Goal: Use online tool/utility: Utilize a website feature to perform a specific function

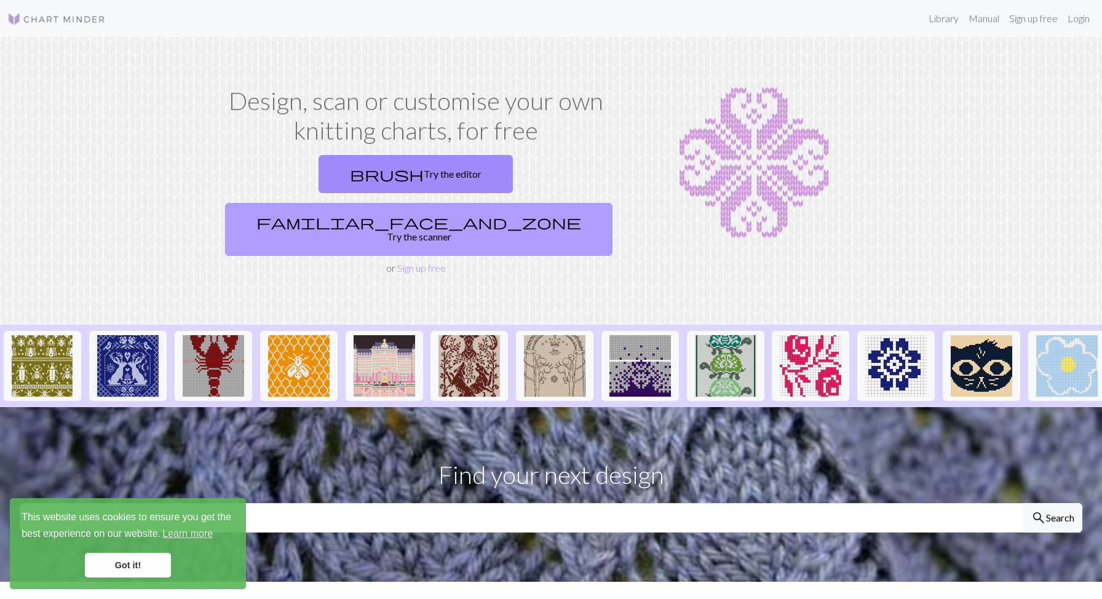
click at [477, 213] on span "familiar_face_and_zone" at bounding box center [418, 221] width 325 height 17
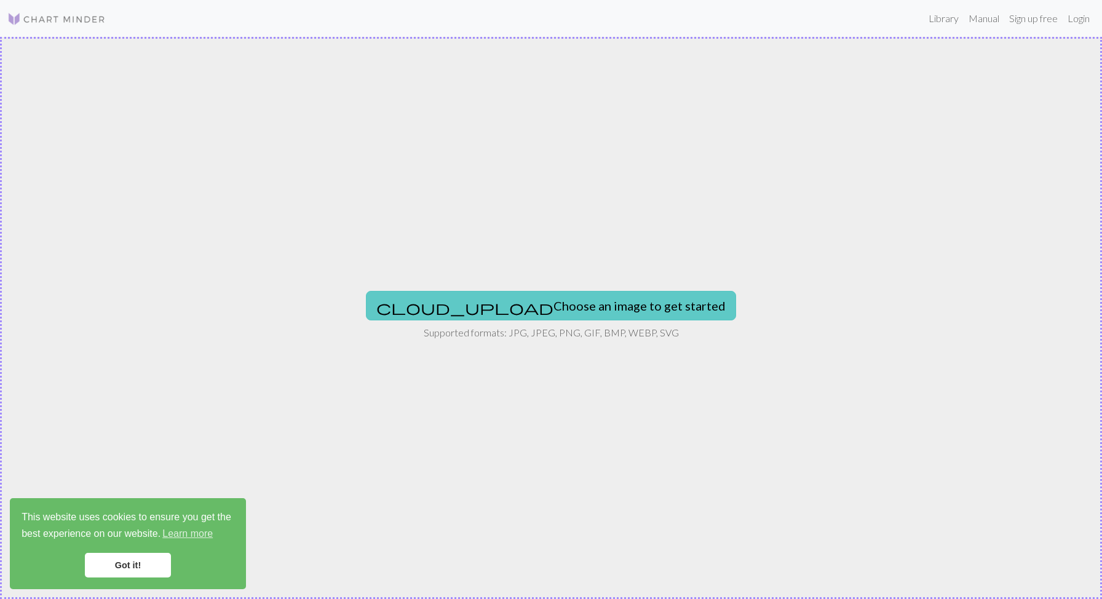
click at [512, 312] on button "cloud_upload Choose an image to get started" at bounding box center [551, 306] width 370 height 30
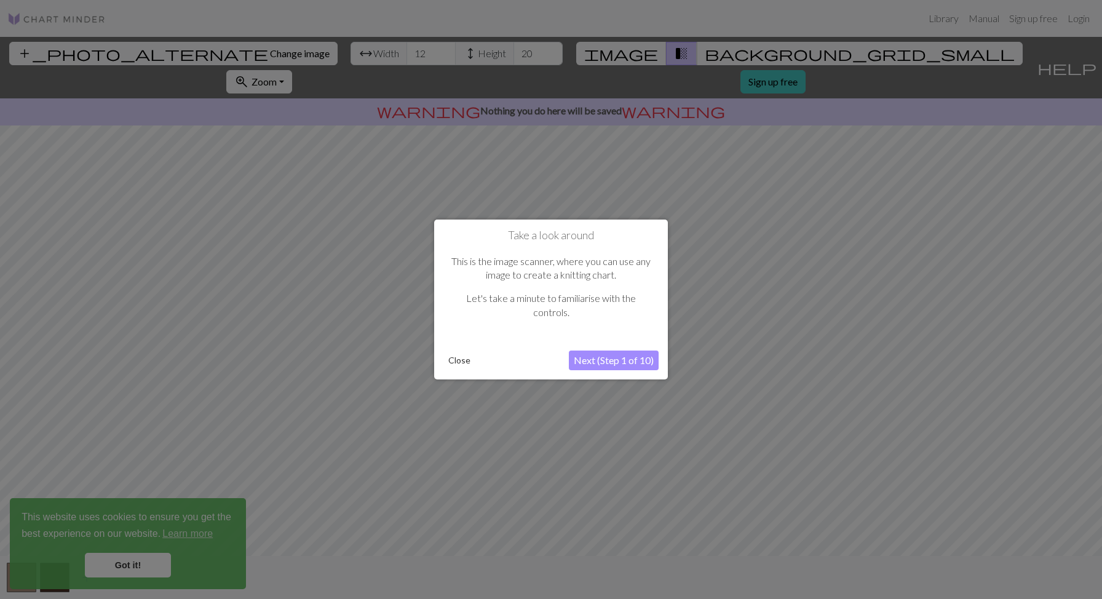
click at [571, 363] on button "Next (Step 1 of 10)" at bounding box center [614, 361] width 90 height 20
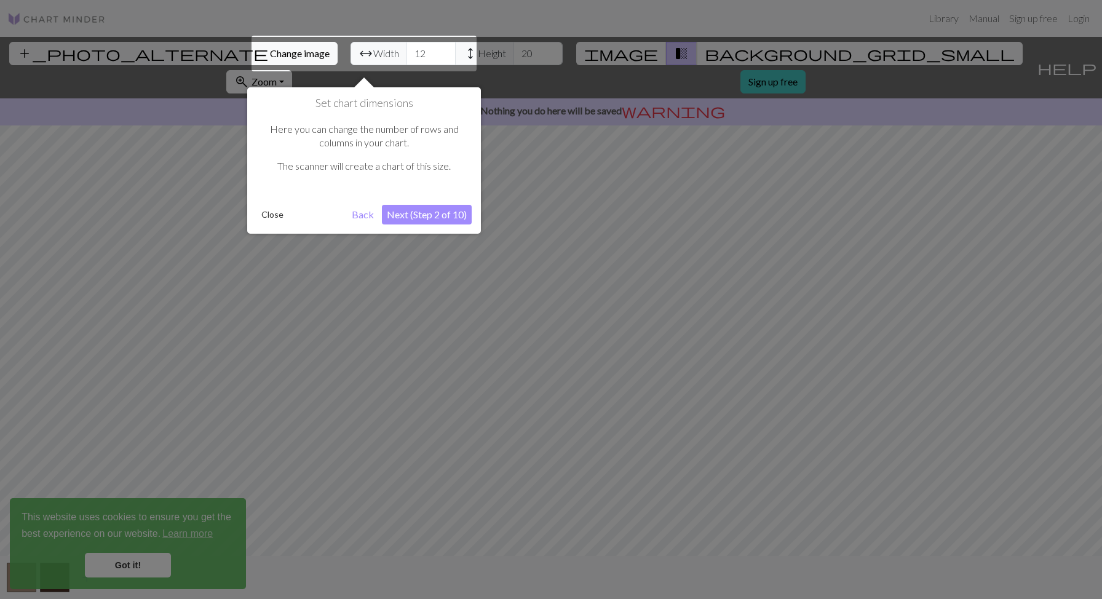
click at [412, 214] on button "Next (Step 2 of 10)" at bounding box center [427, 215] width 90 height 20
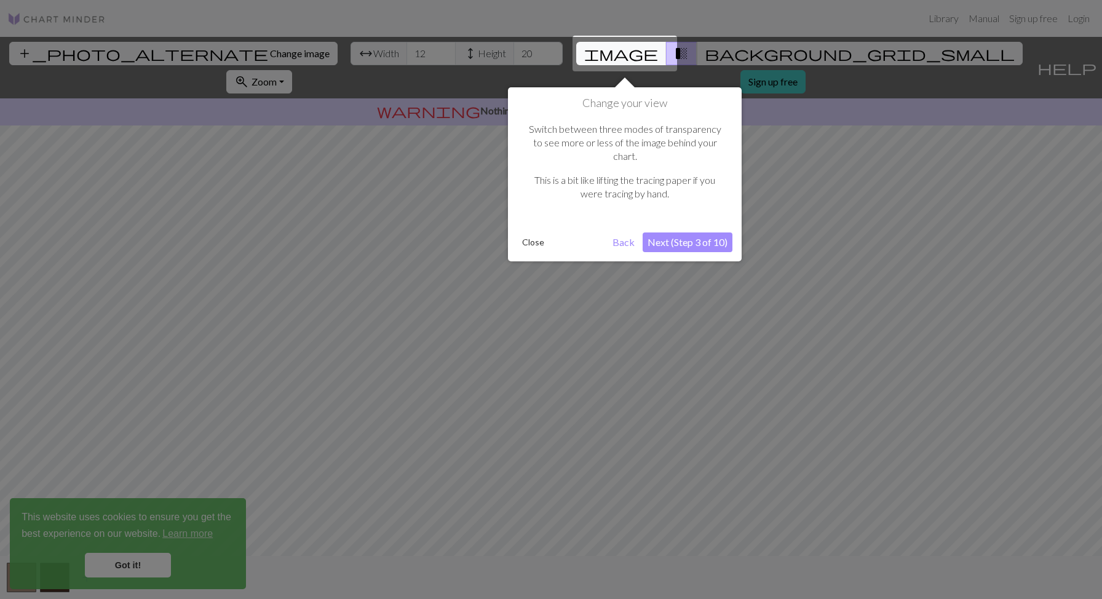
click at [667, 232] on button "Next (Step 3 of 10)" at bounding box center [688, 242] width 90 height 20
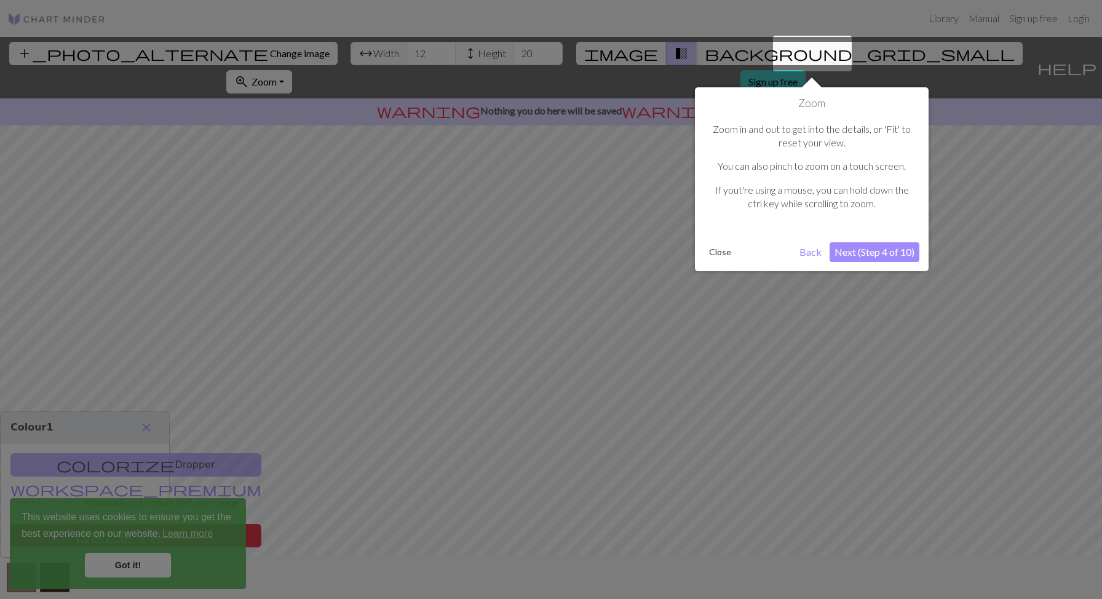
click at [867, 253] on button "Next (Step 4 of 10)" at bounding box center [875, 252] width 90 height 20
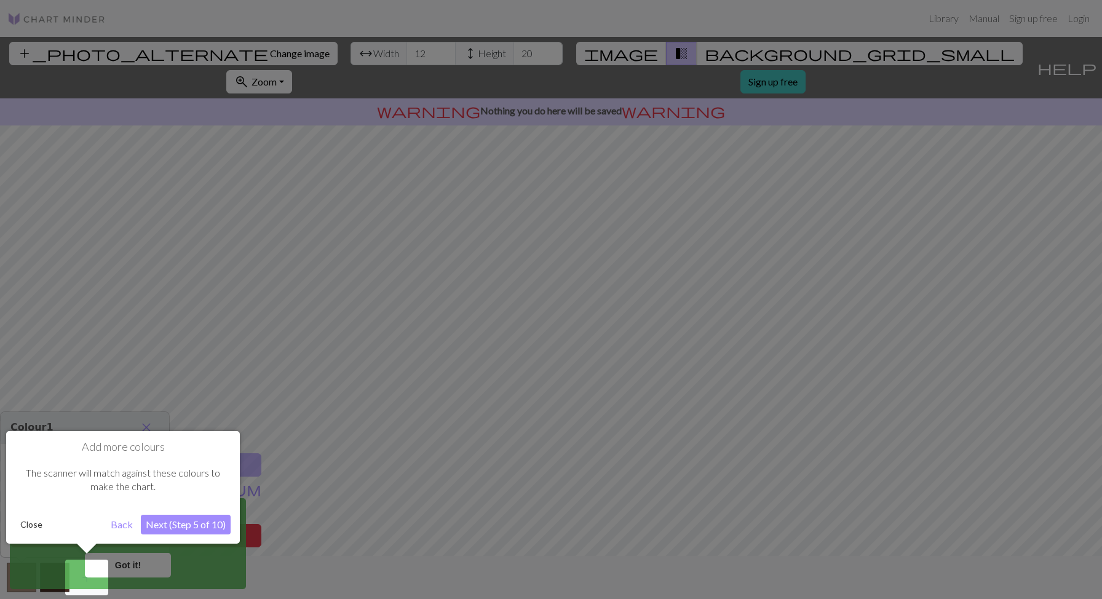
click at [201, 518] on button "Next (Step 5 of 10)" at bounding box center [186, 525] width 90 height 20
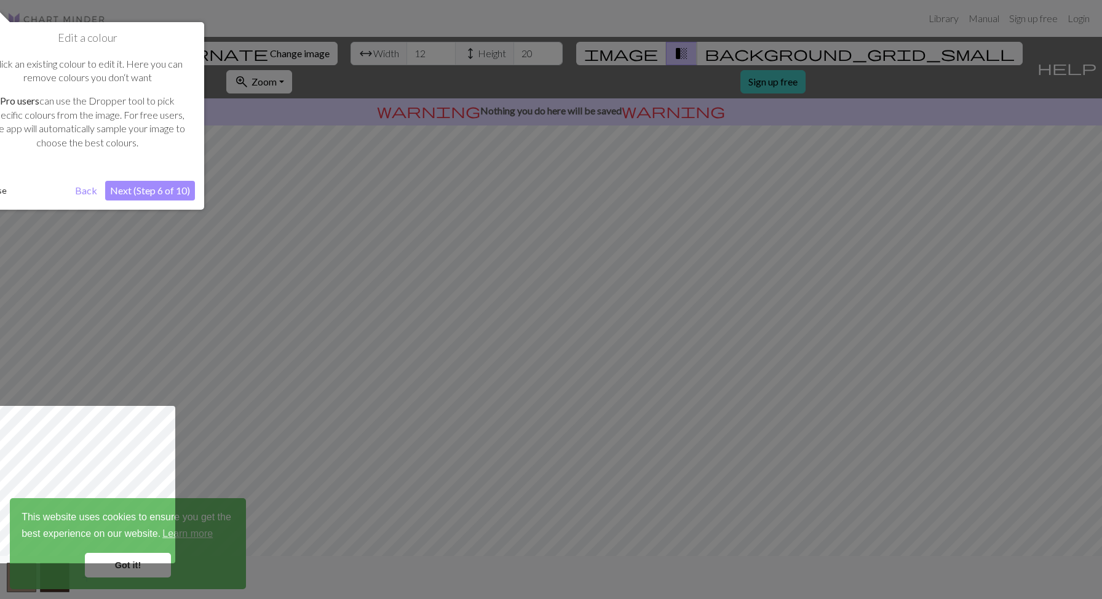
click at [164, 200] on button "Next (Step 6 of 10)" at bounding box center [150, 191] width 90 height 20
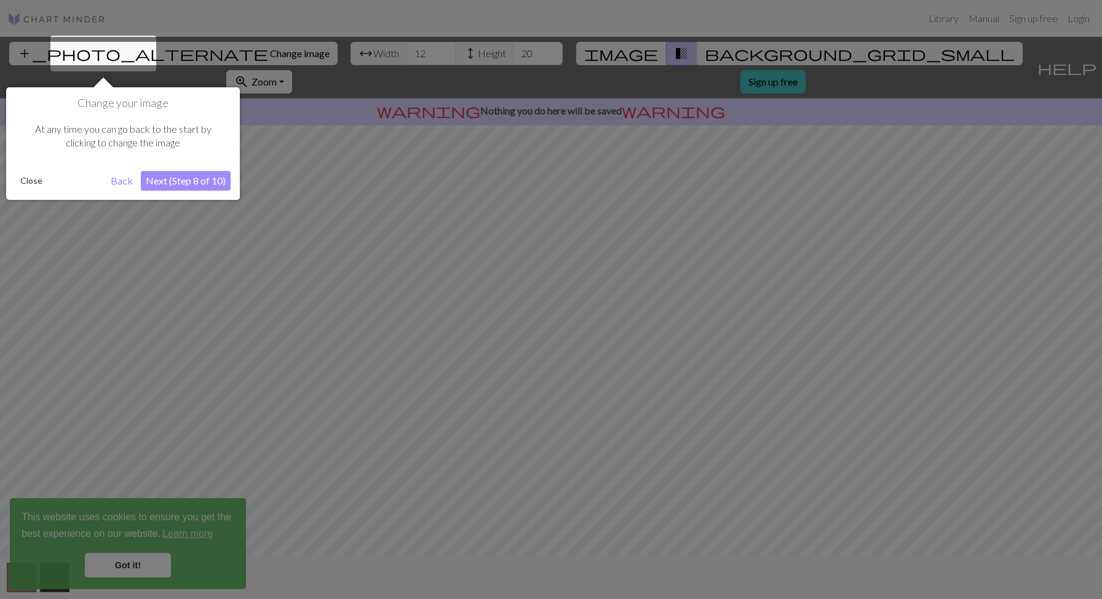
click at [175, 179] on button "Next (Step 8 of 10)" at bounding box center [186, 181] width 90 height 20
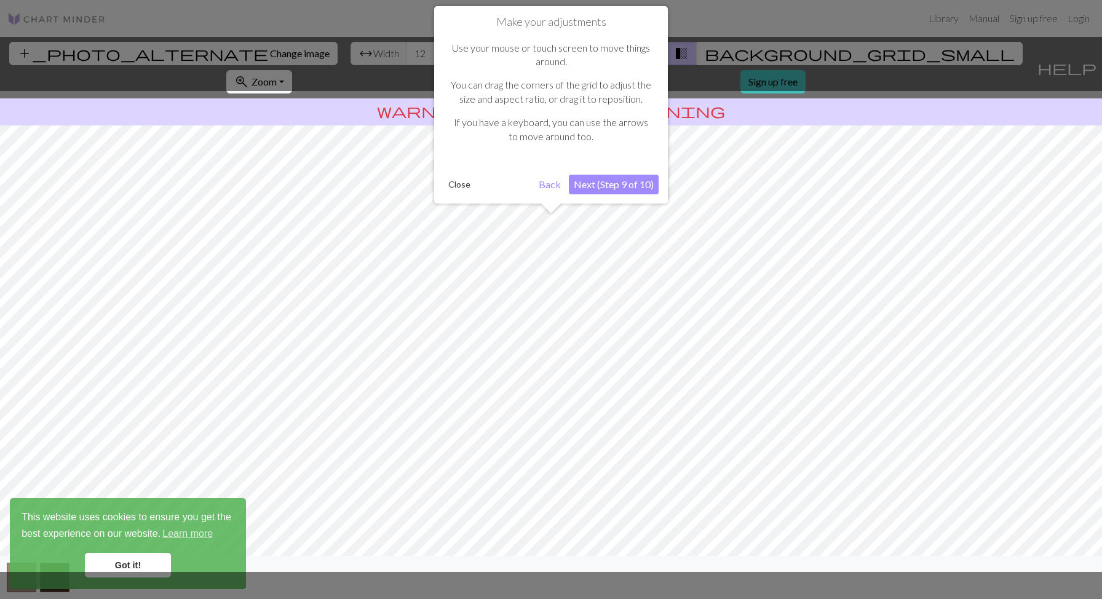
click at [619, 185] on button "Next (Step 9 of 10)" at bounding box center [614, 185] width 90 height 20
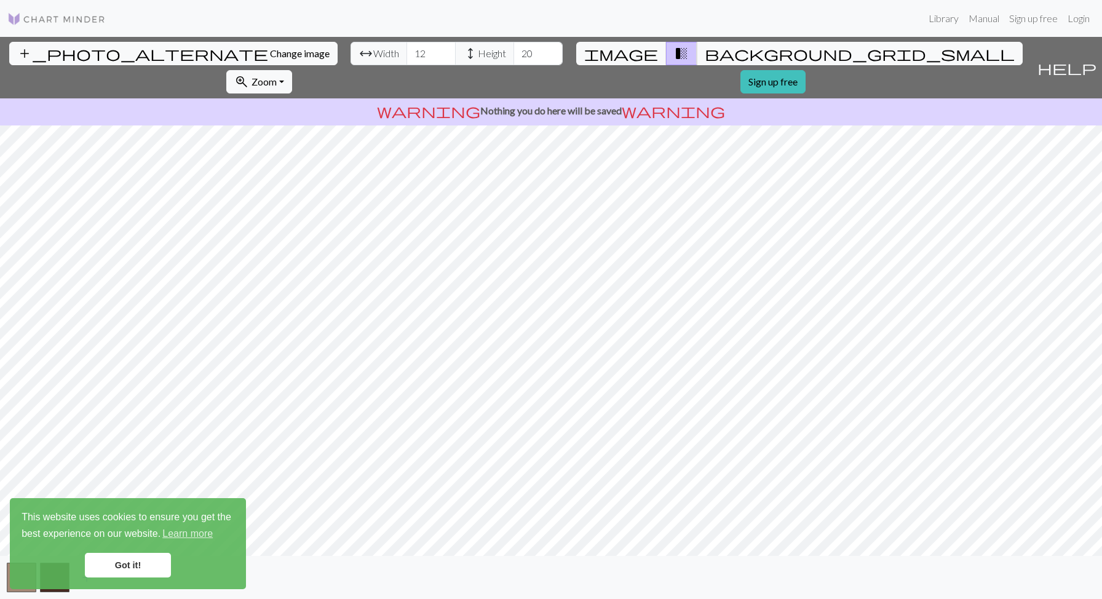
click at [146, 554] on link "Got it!" at bounding box center [128, 565] width 86 height 25
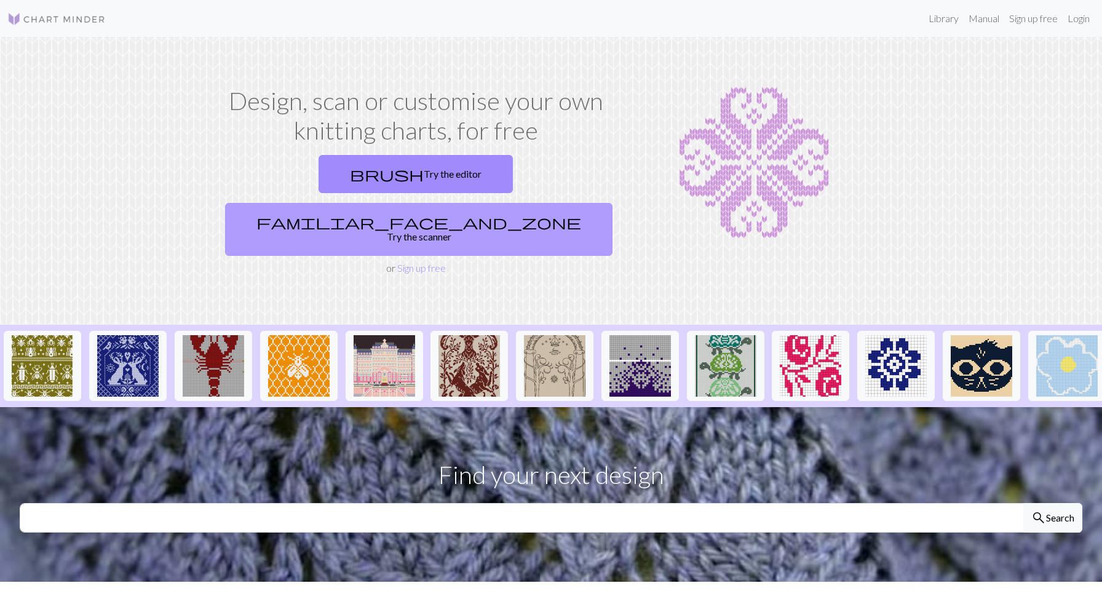
click at [518, 203] on link "familiar_face_and_zone Try the scanner" at bounding box center [418, 229] width 387 height 53
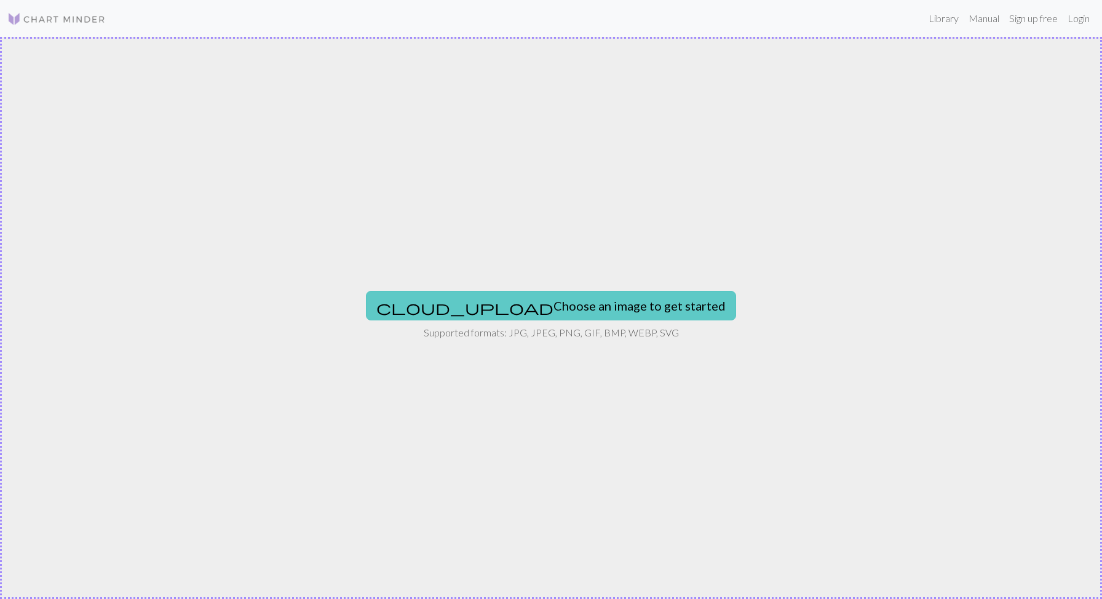
click at [531, 296] on button "cloud_upload Choose an image to get started" at bounding box center [551, 306] width 370 height 30
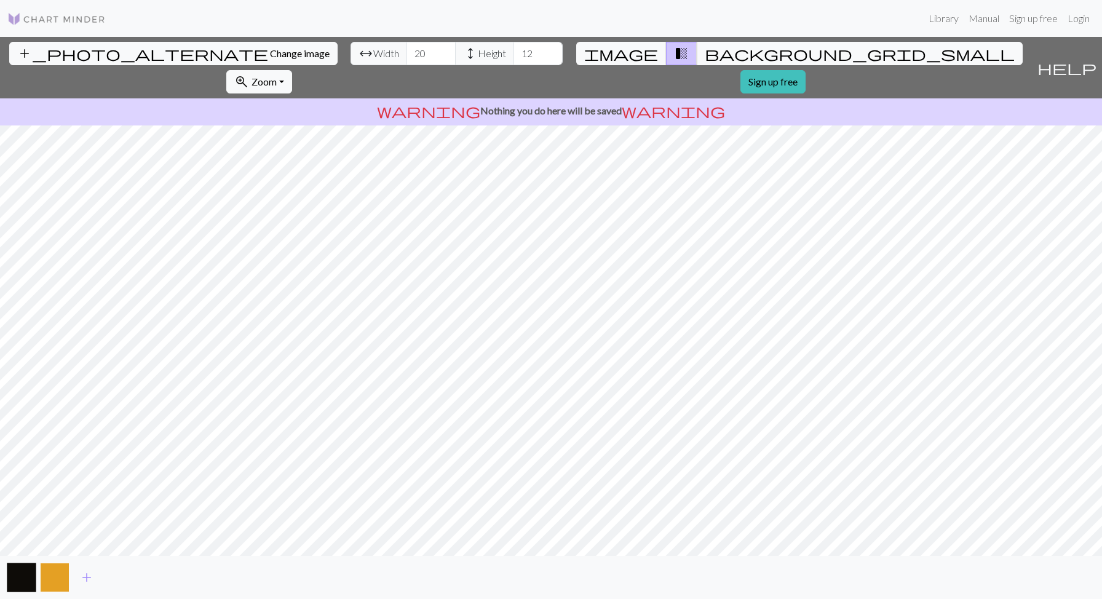
click at [54, 576] on button "button" at bounding box center [55, 578] width 30 height 30
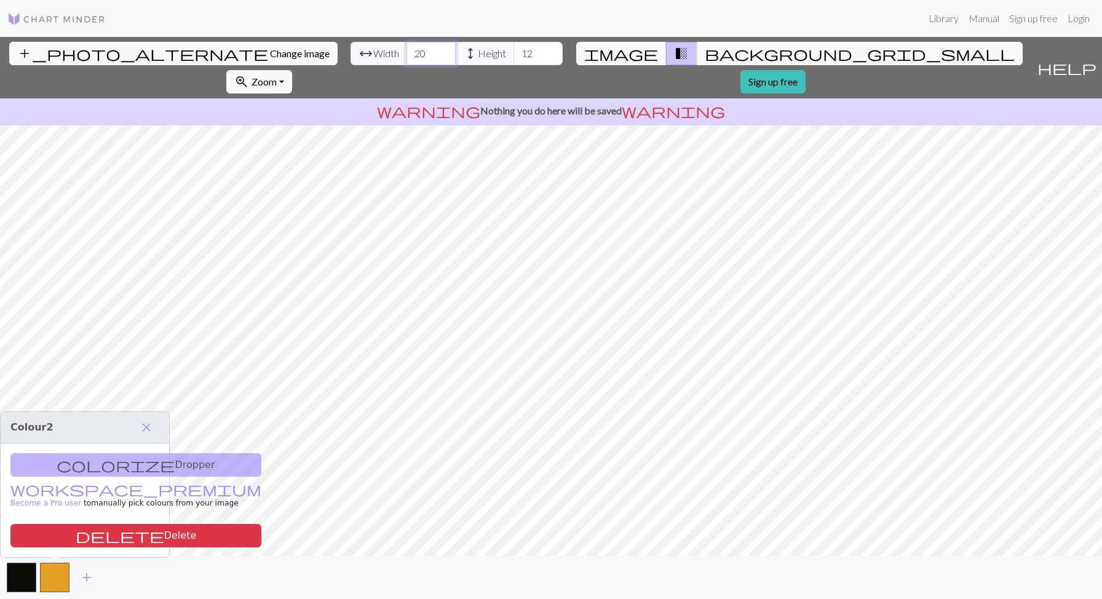
drag, startPoint x: 340, startPoint y: 52, endPoint x: 252, endPoint y: 33, distance: 90.0
click at [252, 33] on div "Library Manual Sign up free Login add_photo_alternate Change image arrow_range …" at bounding box center [551, 299] width 1102 height 599
type input "40"
drag, startPoint x: 453, startPoint y: 49, endPoint x: 282, endPoint y: 15, distance: 173.8
click at [282, 15] on div "Library Manual Sign up free Login add_photo_alternate Change image arrow_range …" at bounding box center [551, 299] width 1102 height 599
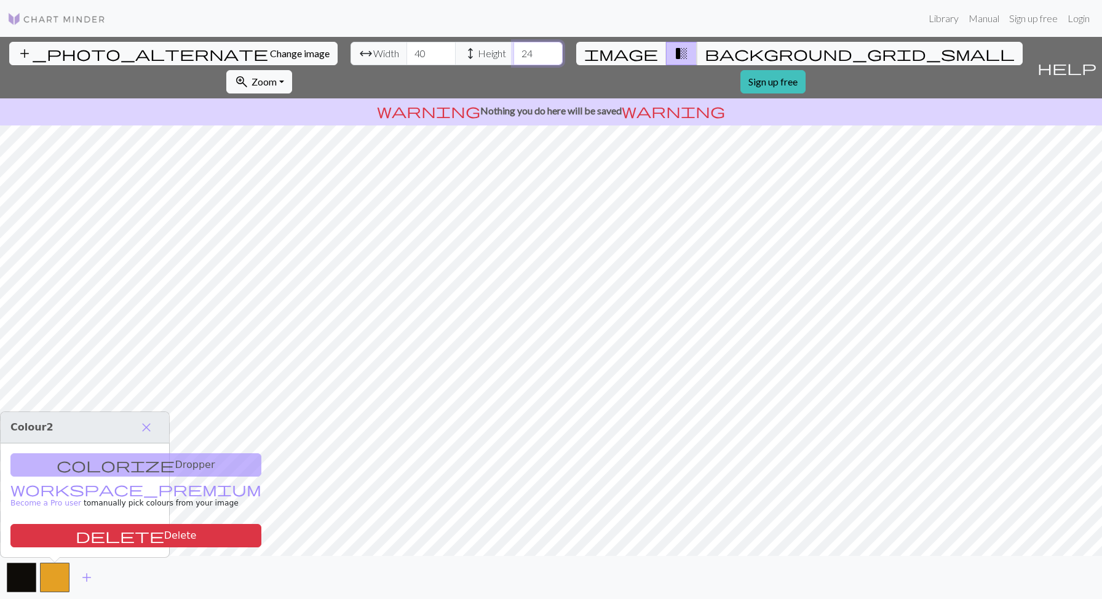
type input "12"
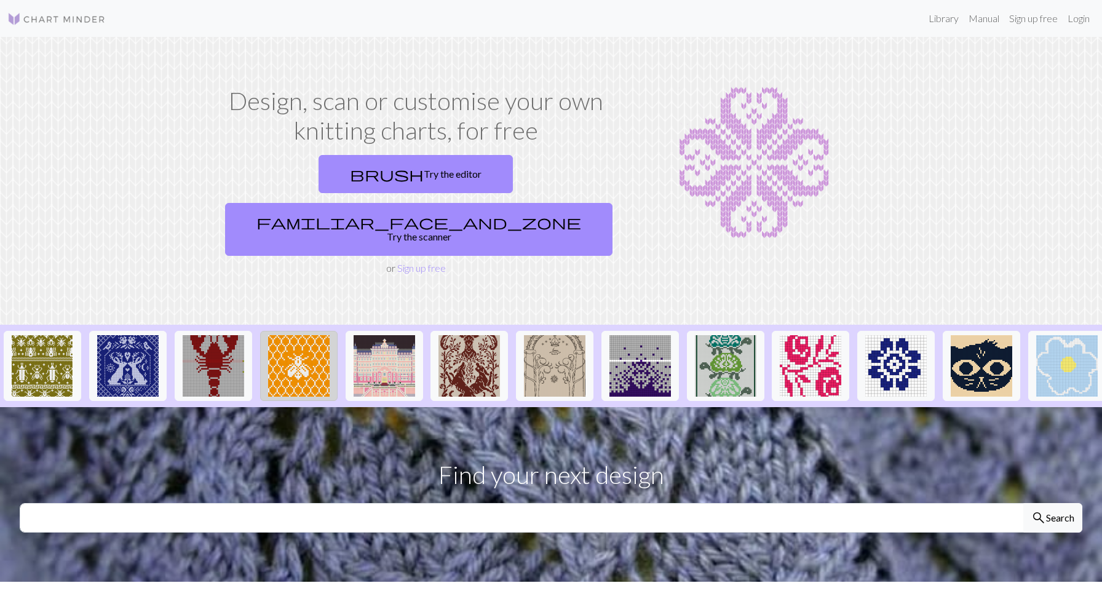
click at [317, 335] on img at bounding box center [299, 366] width 62 height 62
click at [146, 335] on img at bounding box center [128, 366] width 62 height 62
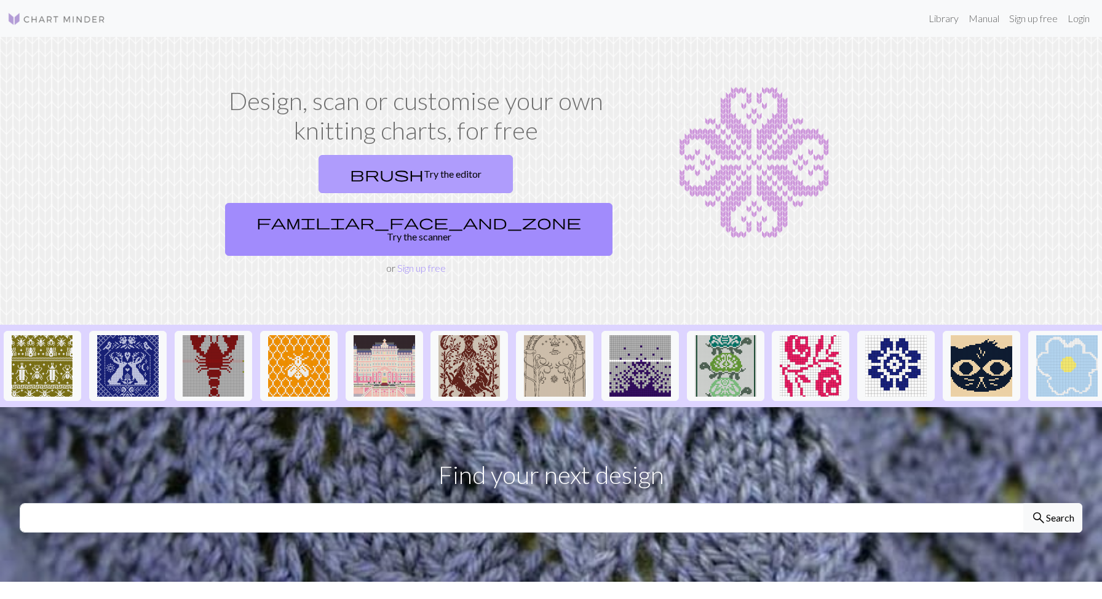
click at [323, 178] on link "brush Try the editor" at bounding box center [416, 174] width 194 height 38
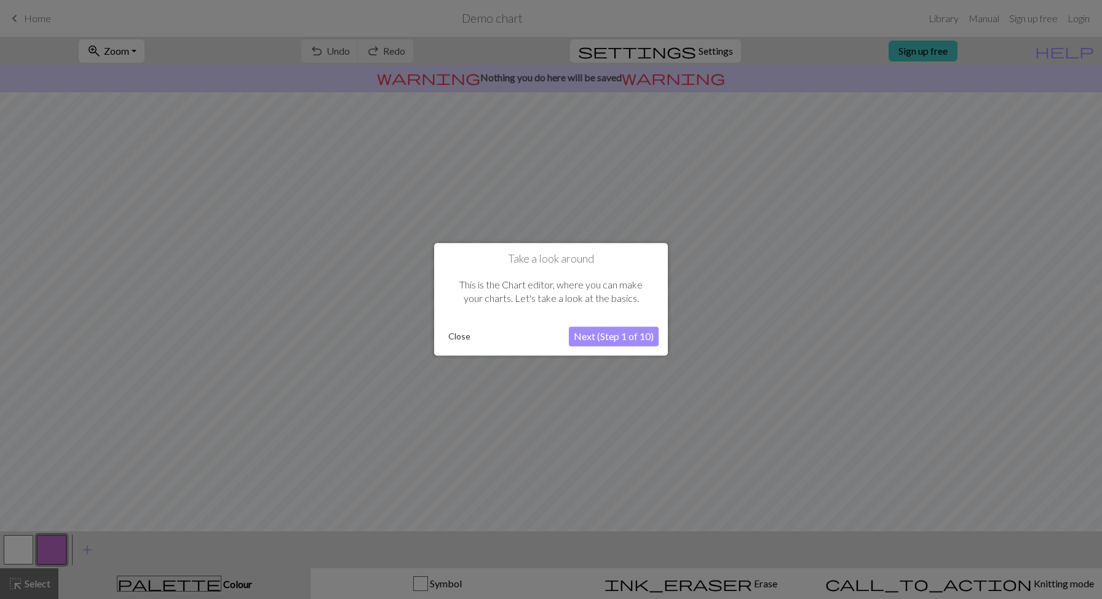
click at [583, 336] on button "Next (Step 1 of 10)" at bounding box center [614, 337] width 90 height 20
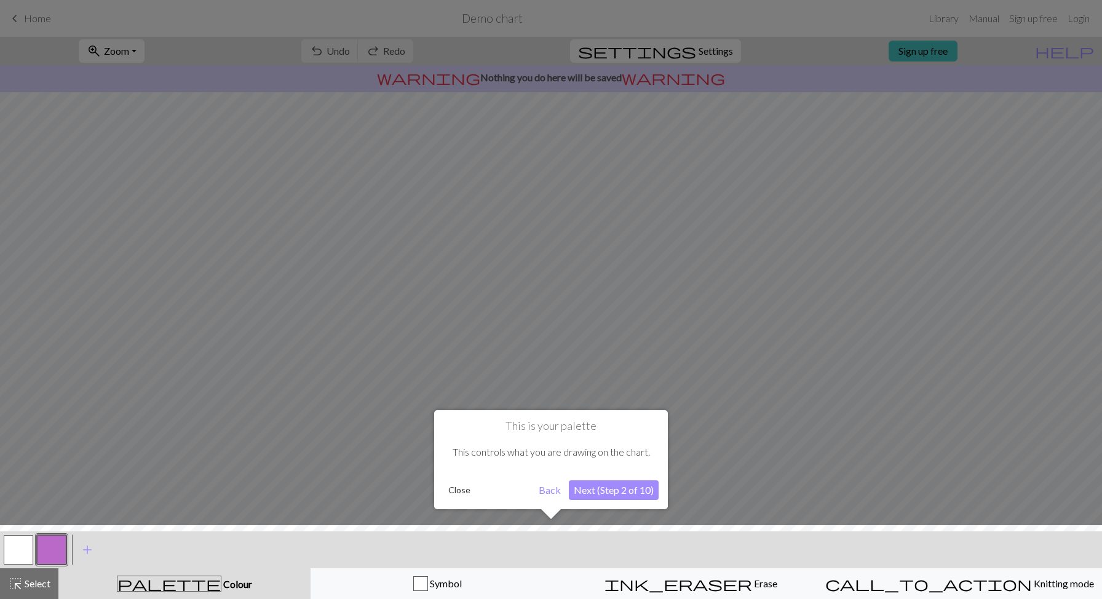
click at [461, 494] on button "Close" at bounding box center [459, 490] width 32 height 18
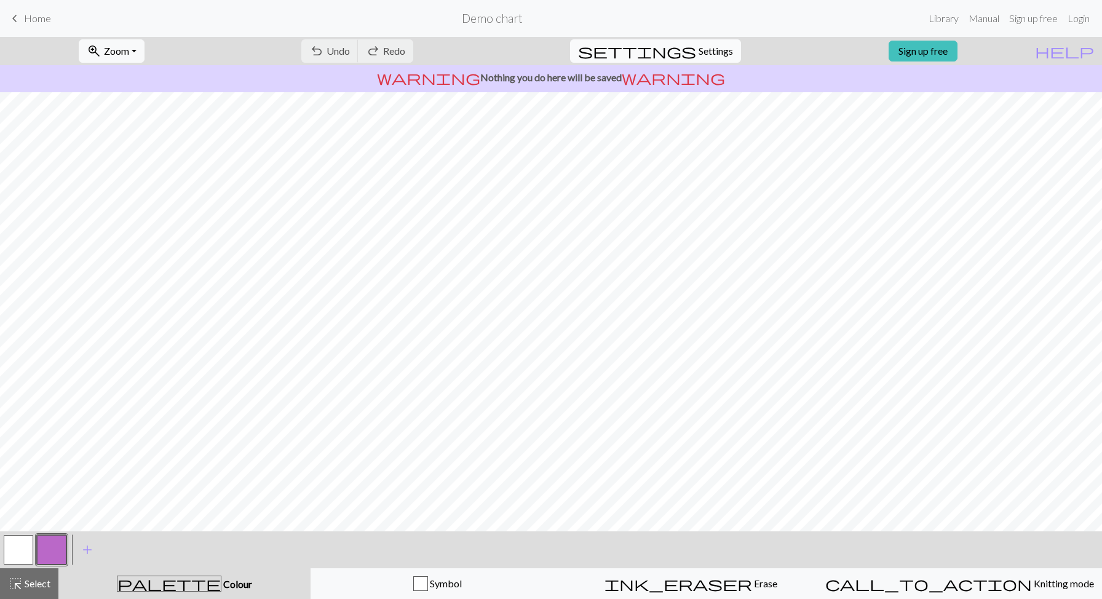
click at [678, 48] on span "settings" at bounding box center [637, 50] width 118 height 17
select select "aran"
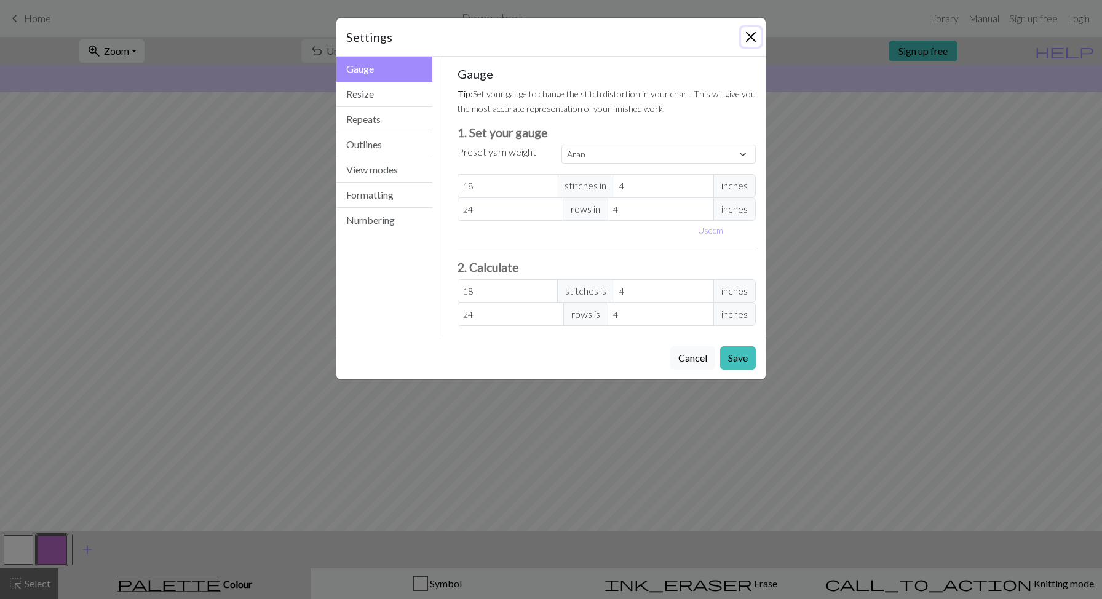
click at [741, 39] on button "Close" at bounding box center [751, 37] width 20 height 20
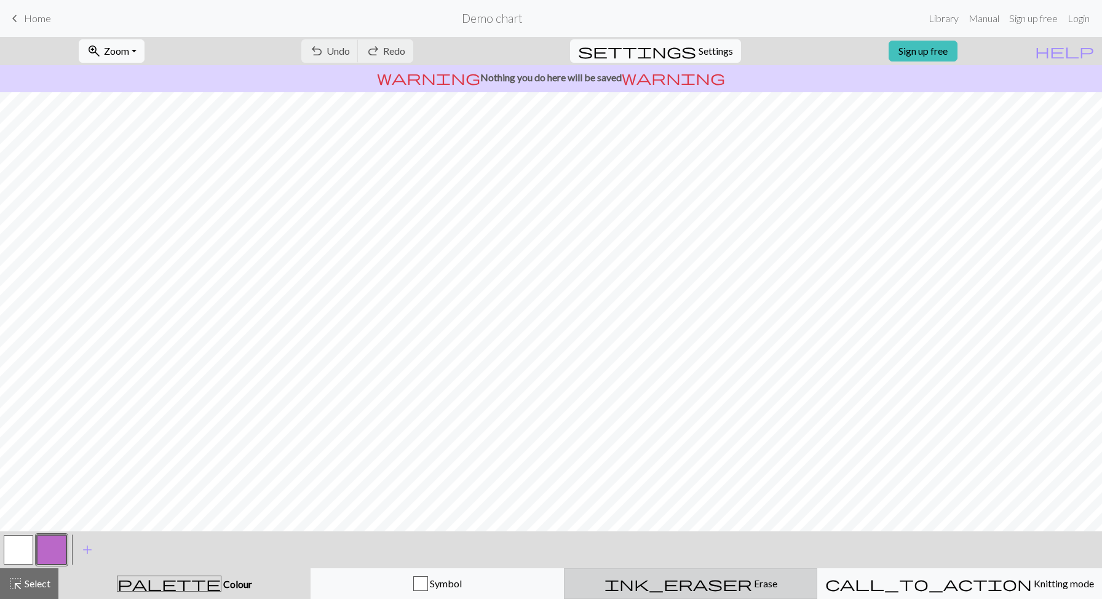
click at [697, 583] on span "ink_eraser" at bounding box center [679, 583] width 148 height 17
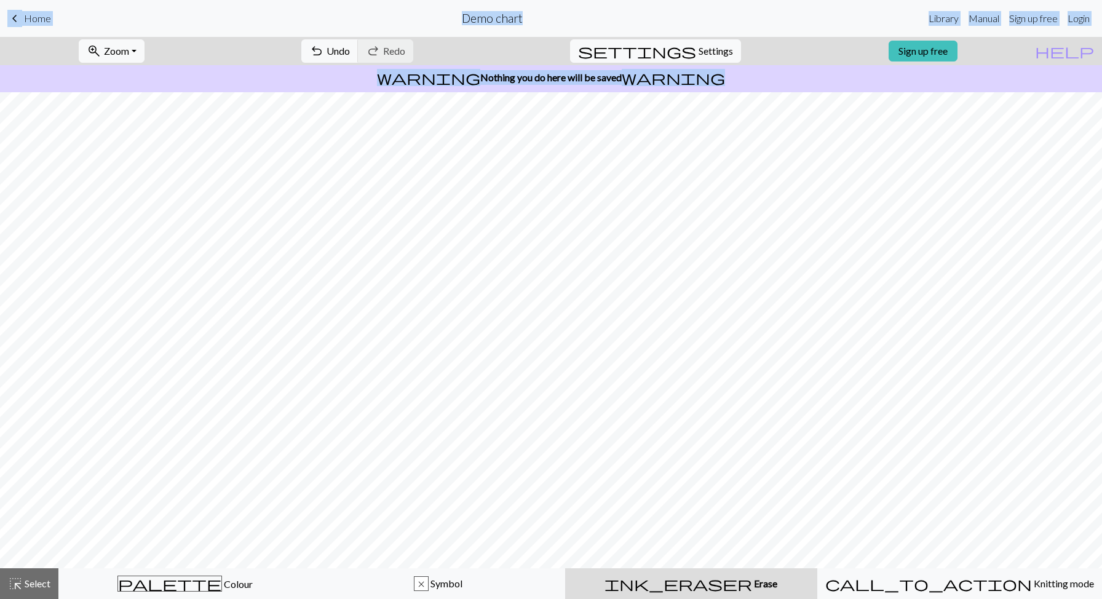
click at [40, 27] on link "keyboard_arrow_left Home" at bounding box center [29, 18] width 44 height 21
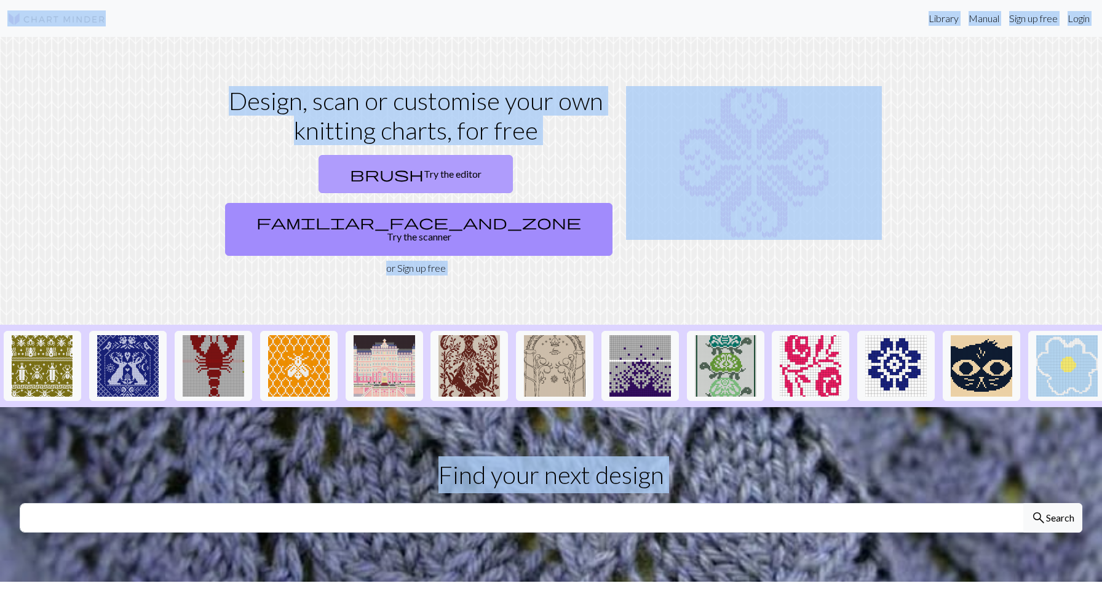
click at [333, 184] on link "brush Try the editor" at bounding box center [416, 174] width 194 height 38
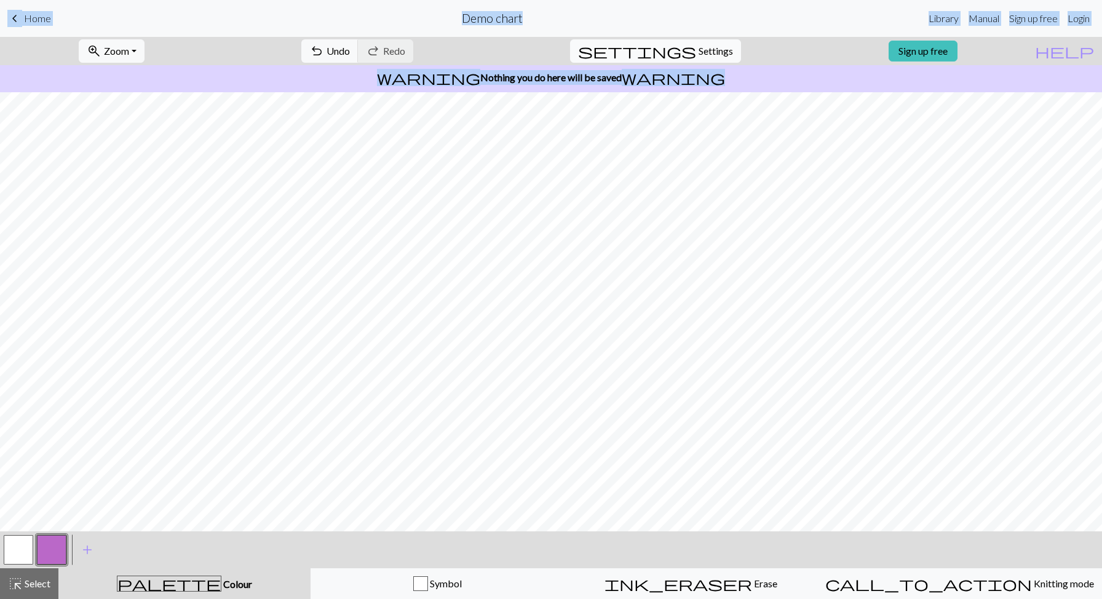
click at [713, 52] on span "Settings" at bounding box center [716, 51] width 34 height 15
select select "aran"
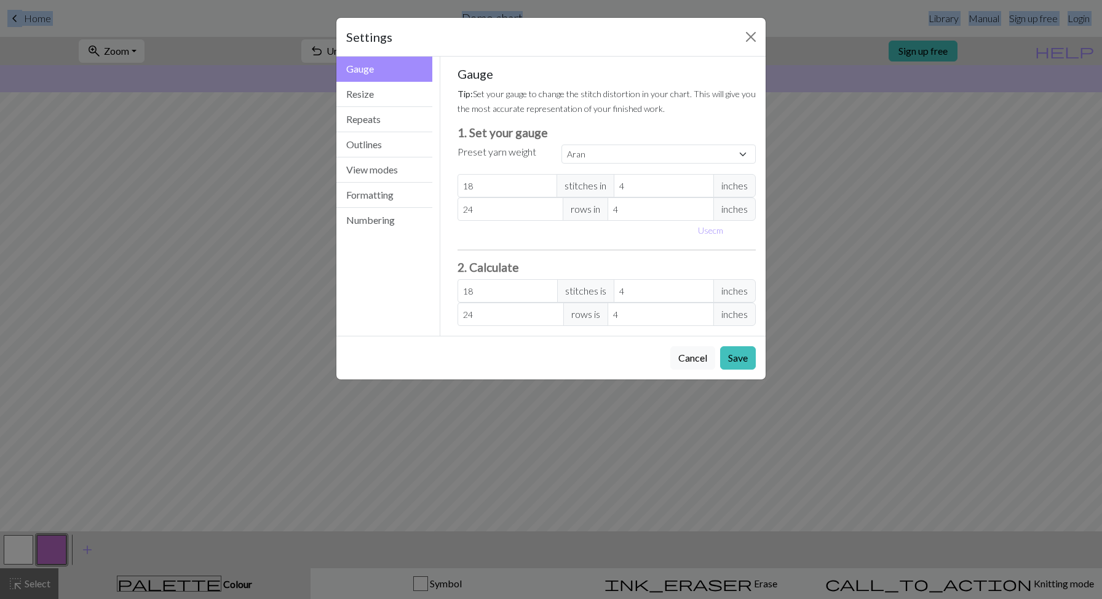
click at [588, 68] on h5 "Gauge" at bounding box center [607, 73] width 299 height 15
click at [384, 98] on button "Resize" at bounding box center [384, 94] width 96 height 25
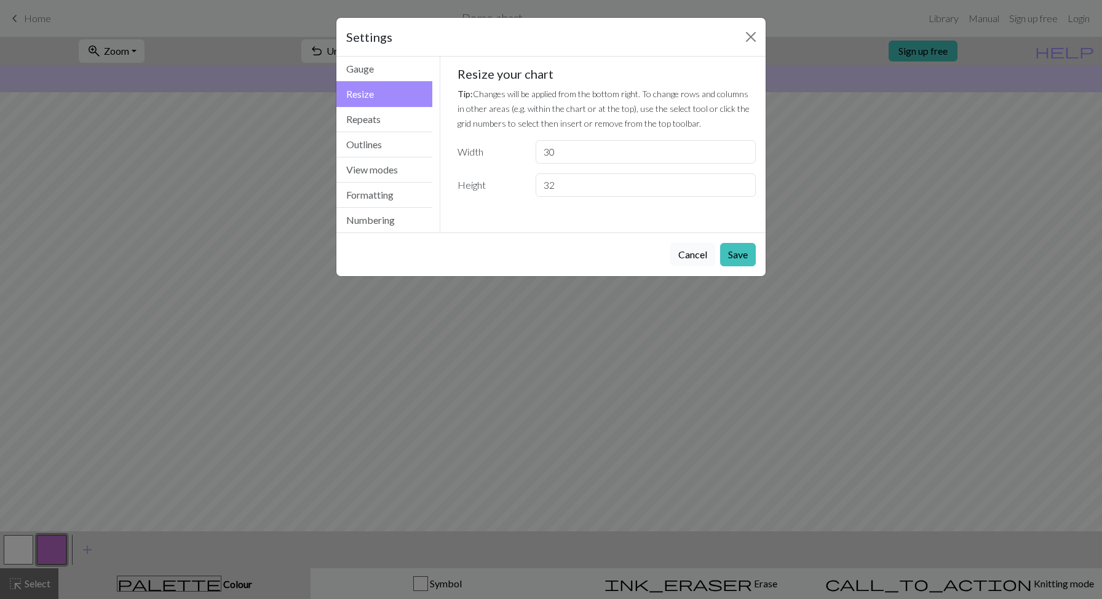
click at [678, 252] on button "Cancel" at bounding box center [692, 254] width 45 height 23
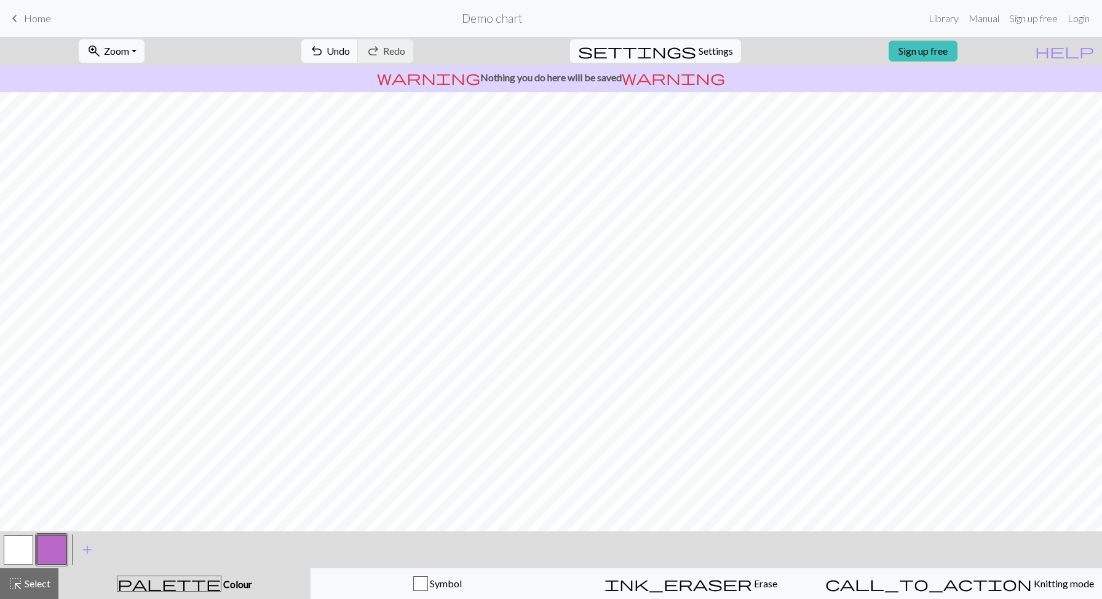
click at [31, 17] on span "Home" at bounding box center [37, 18] width 27 height 12
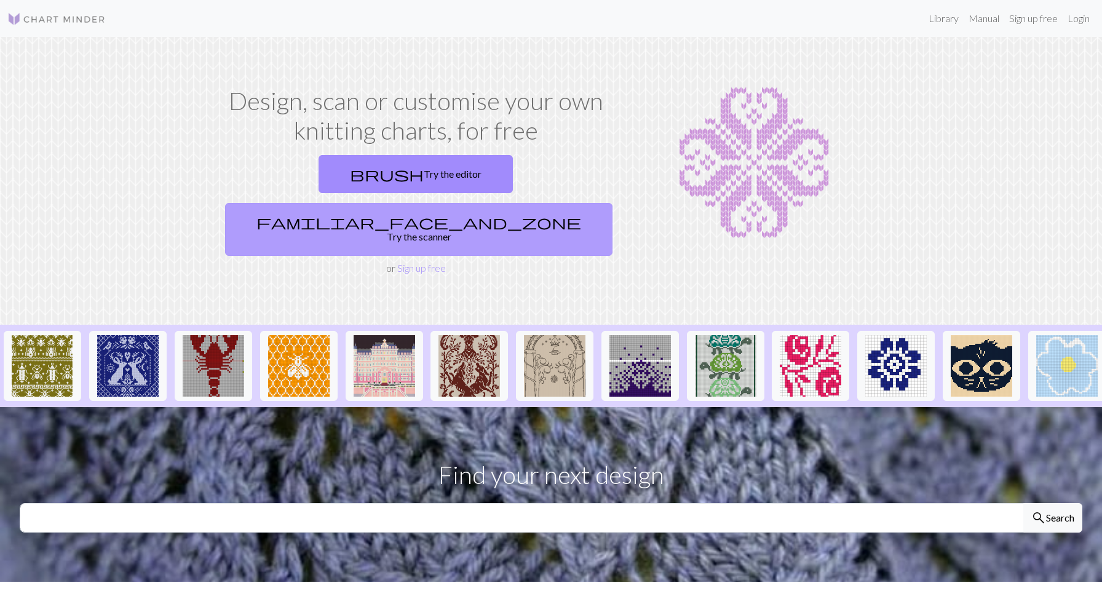
click at [509, 203] on link "familiar_face_and_zone Try the scanner" at bounding box center [418, 229] width 387 height 53
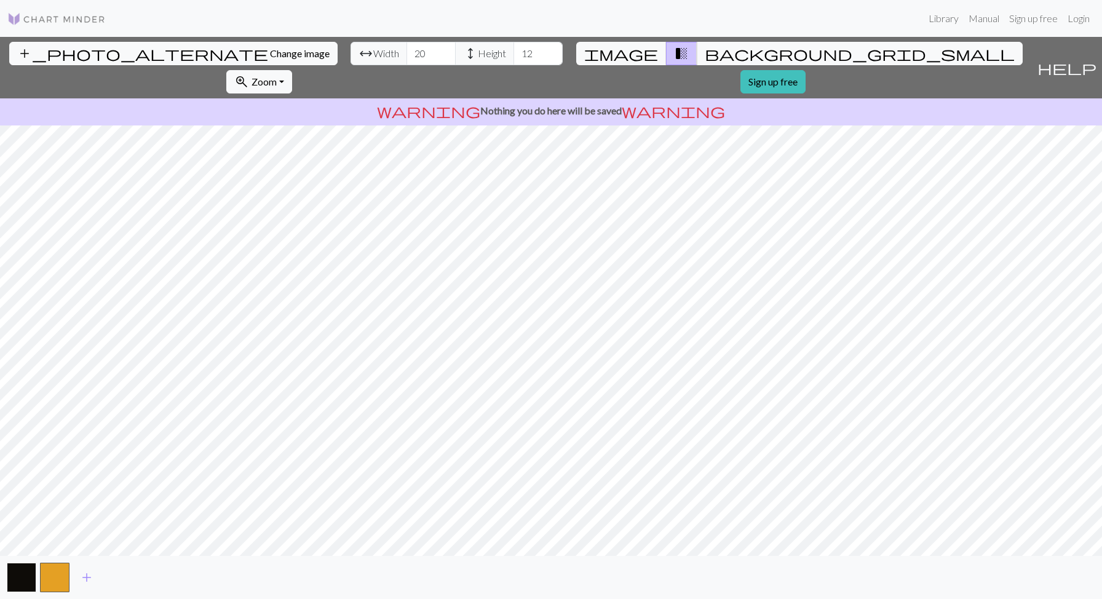
click at [23, 576] on button "button" at bounding box center [22, 578] width 30 height 30
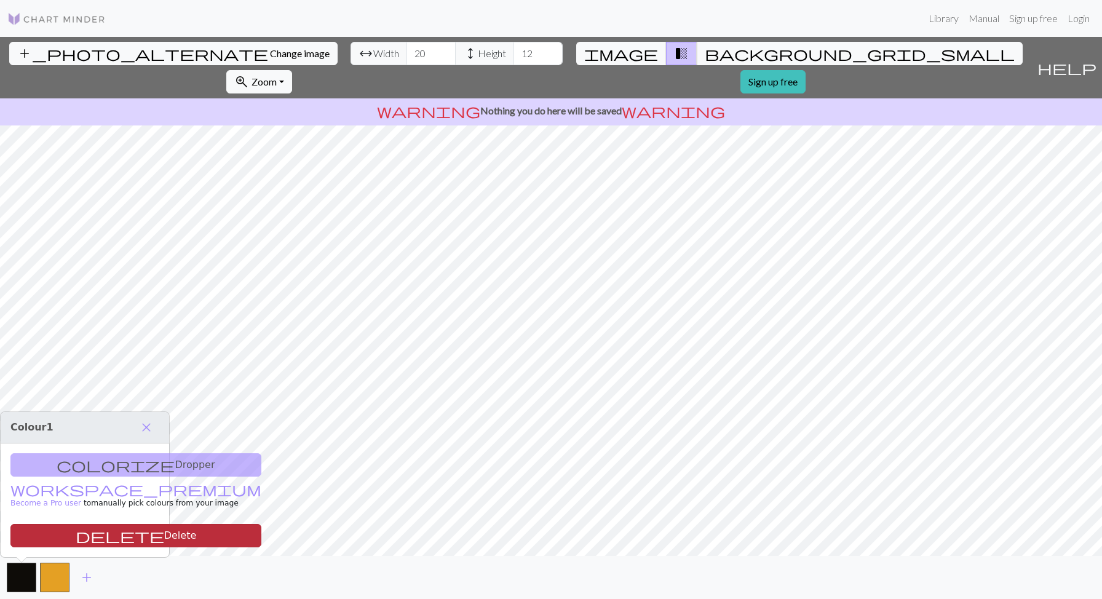
click at [77, 533] on button "delete Delete" at bounding box center [135, 535] width 251 height 23
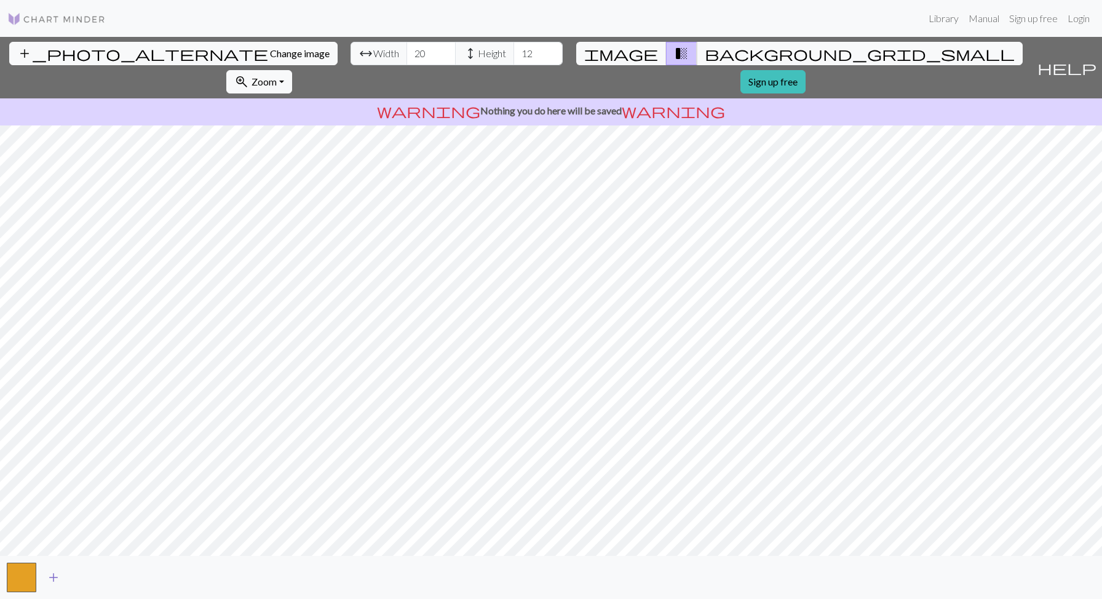
click at [58, 578] on span "add" at bounding box center [53, 577] width 15 height 17
click at [22, 563] on button "button" at bounding box center [22, 578] width 30 height 30
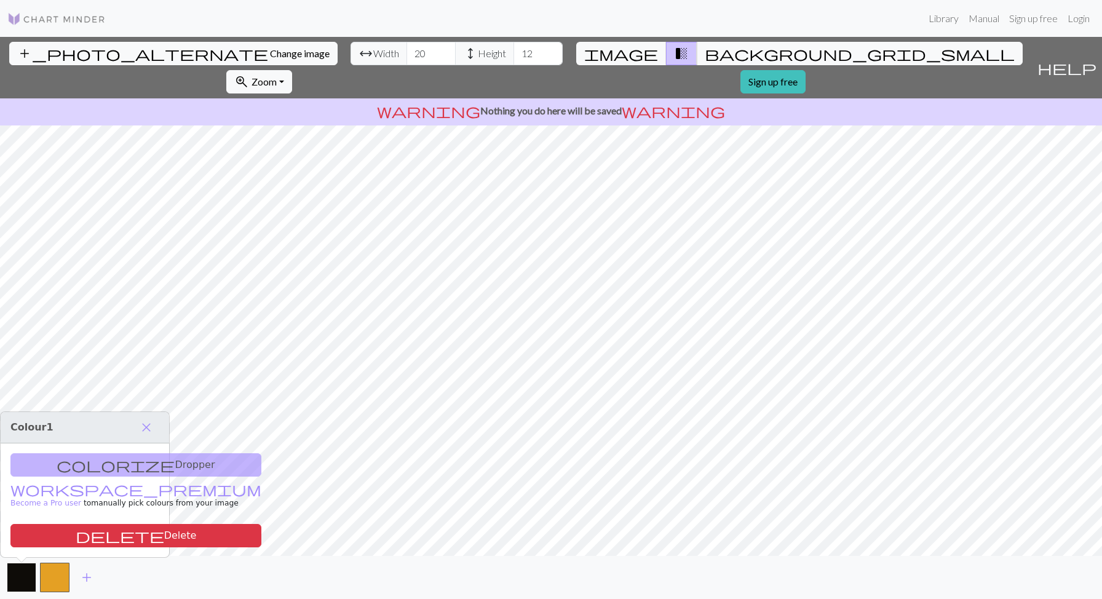
click at [27, 581] on button "button" at bounding box center [22, 578] width 30 height 30
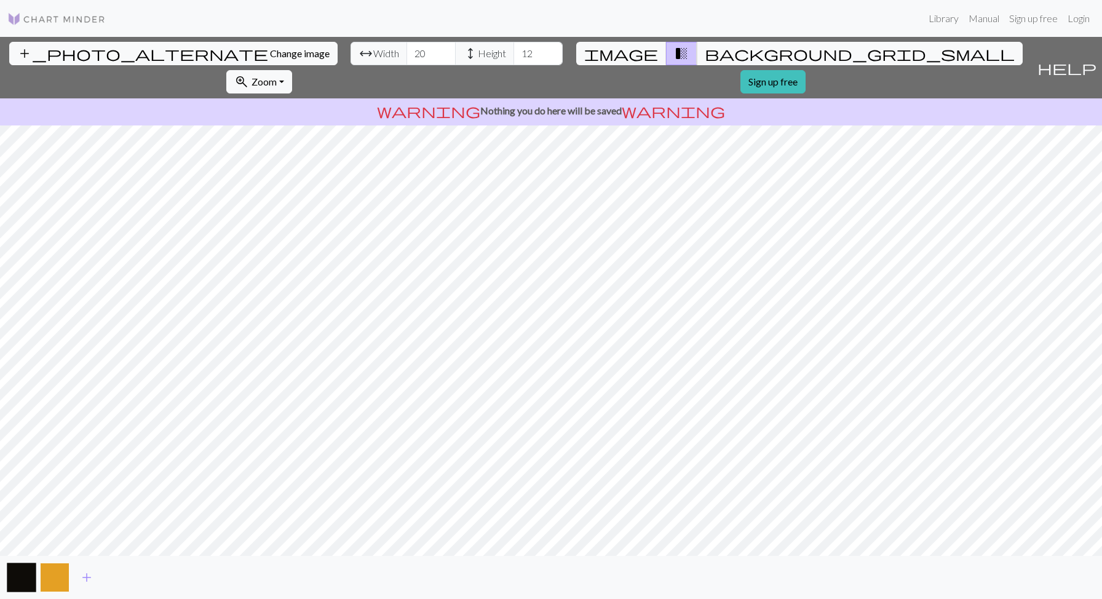
click at [47, 579] on button "button" at bounding box center [55, 578] width 30 height 30
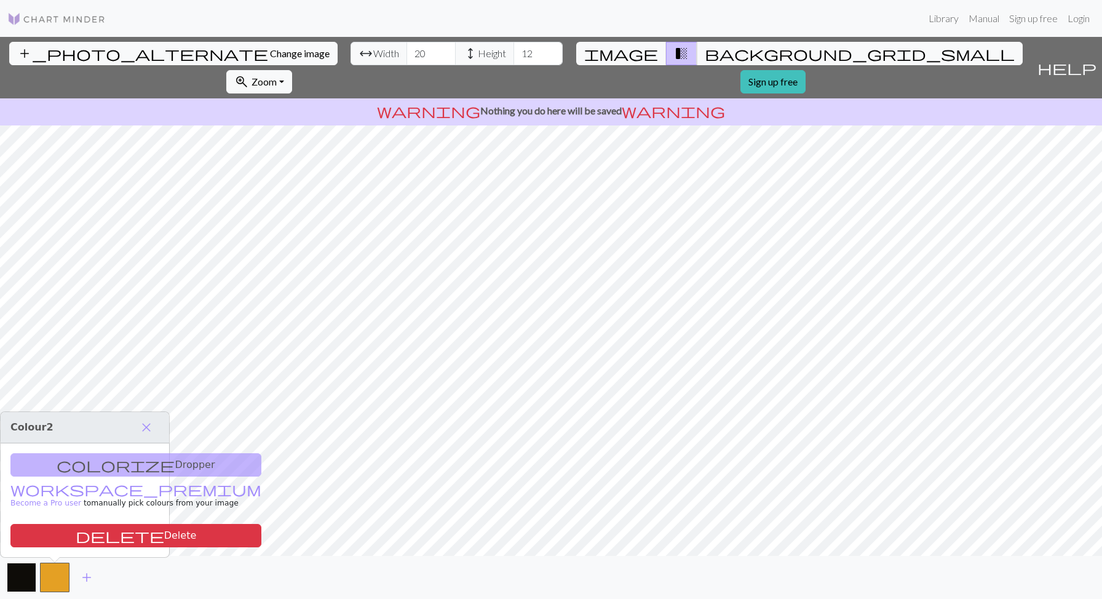
click at [22, 584] on button "button" at bounding box center [22, 578] width 30 height 30
